Goal: Entertainment & Leisure: Consume media (video, audio)

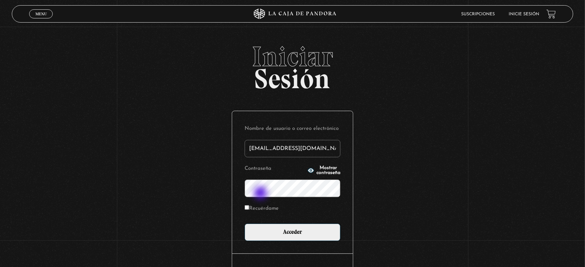
type input "[EMAIL_ADDRESS][DOMAIN_NAME]"
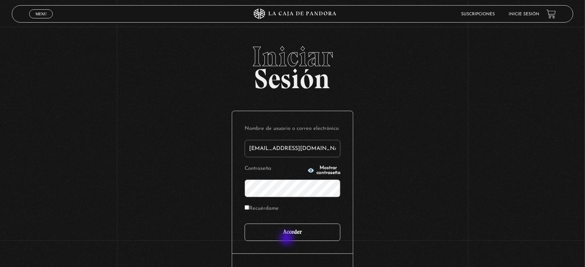
click at [288, 239] on input "Acceder" at bounding box center [293, 232] width 96 height 17
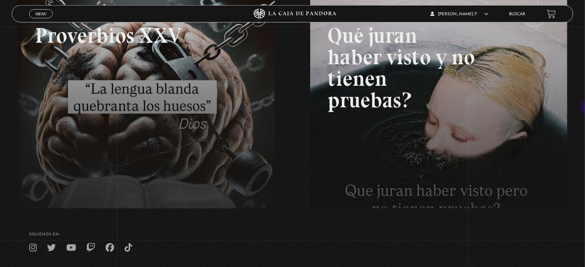
scroll to position [123, 0]
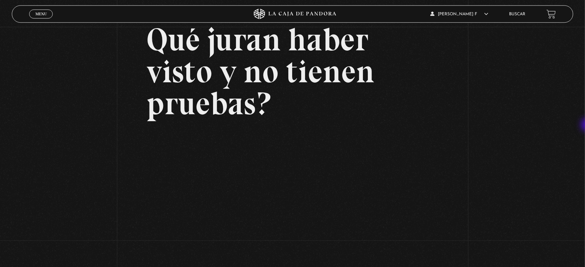
scroll to position [58, 0]
